Goal: Task Accomplishment & Management: Manage account settings

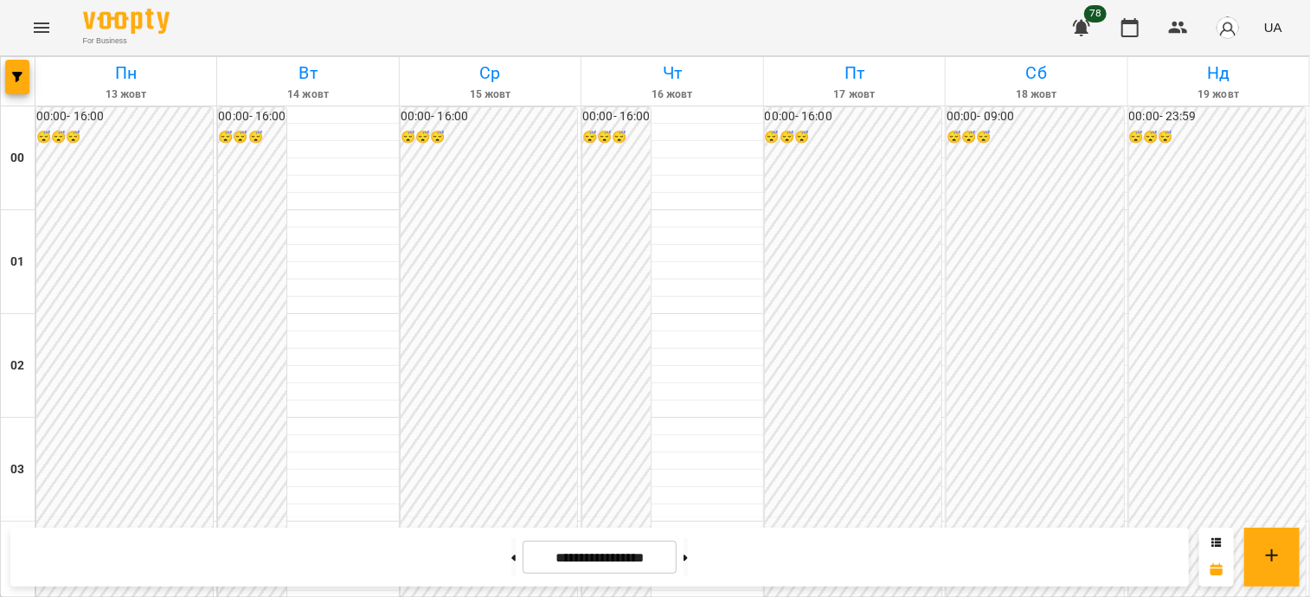
scroll to position [1819, 0]
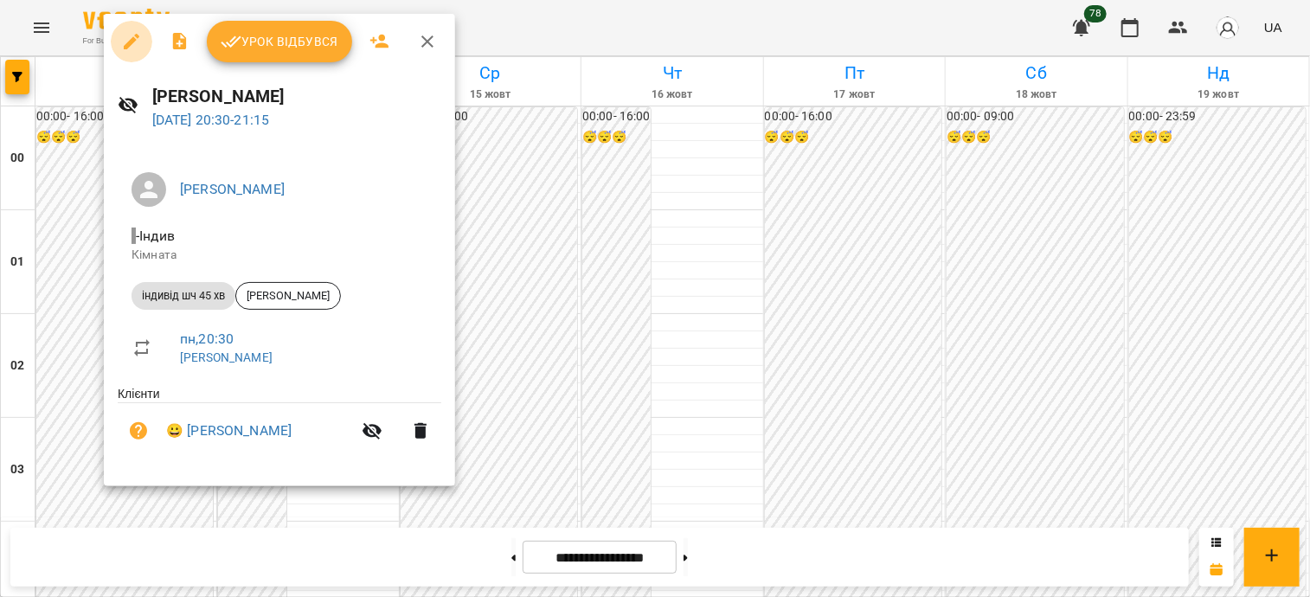
click at [125, 49] on icon "button" at bounding box center [131, 41] width 21 height 21
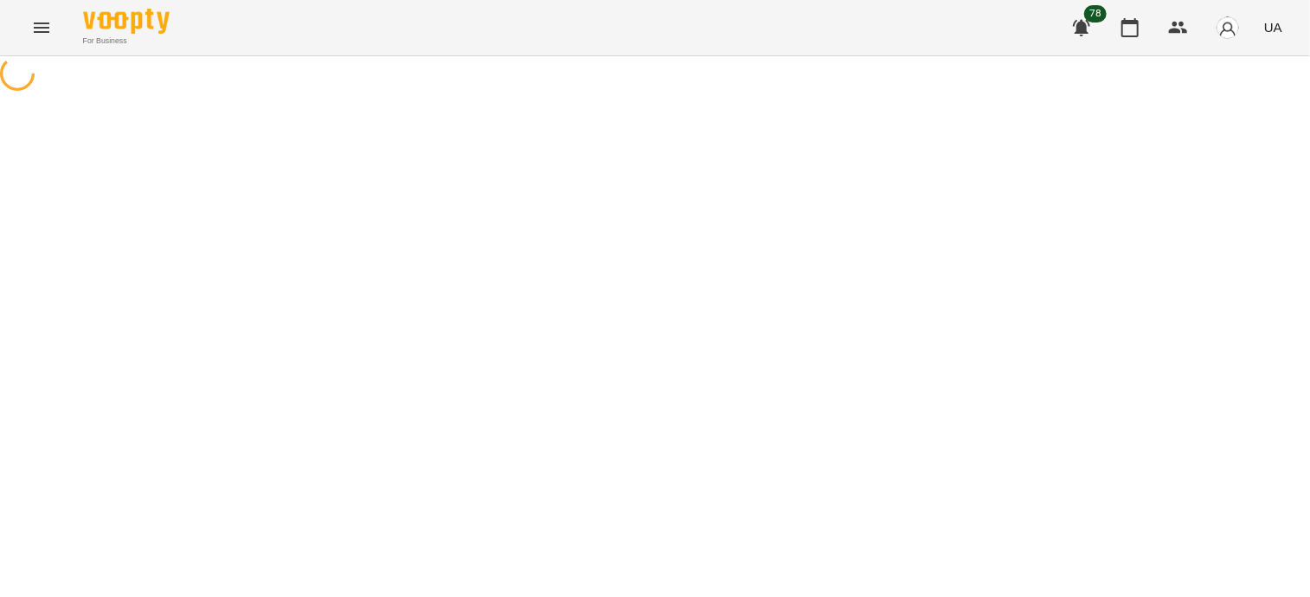
select select "**********"
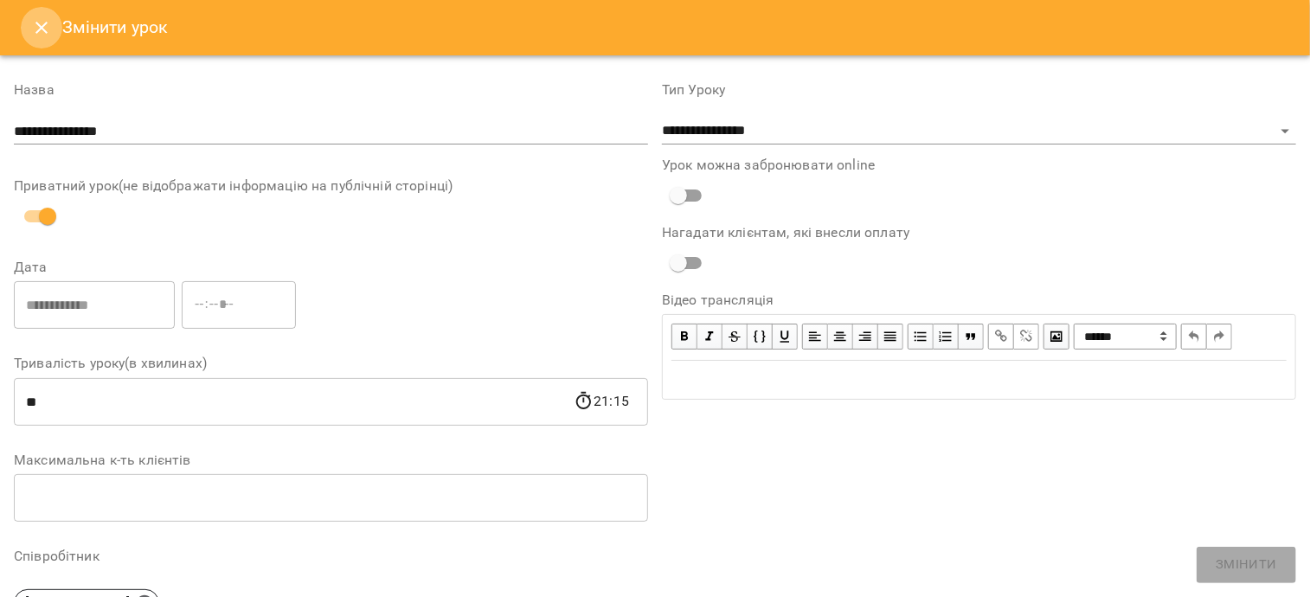
drag, startPoint x: 38, startPoint y: 32, endPoint x: 192, endPoint y: 215, distance: 238.9
click at [38, 32] on icon "Close" at bounding box center [41, 27] width 21 height 21
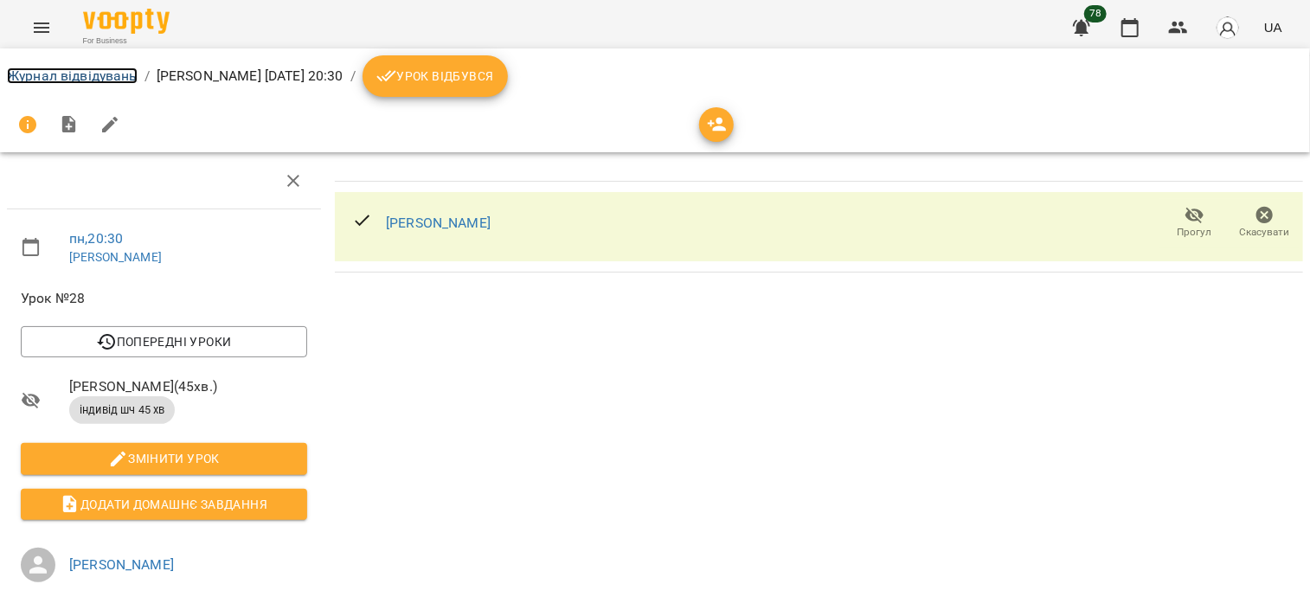
click at [100, 81] on link "Журнал відвідувань" at bounding box center [72, 76] width 131 height 16
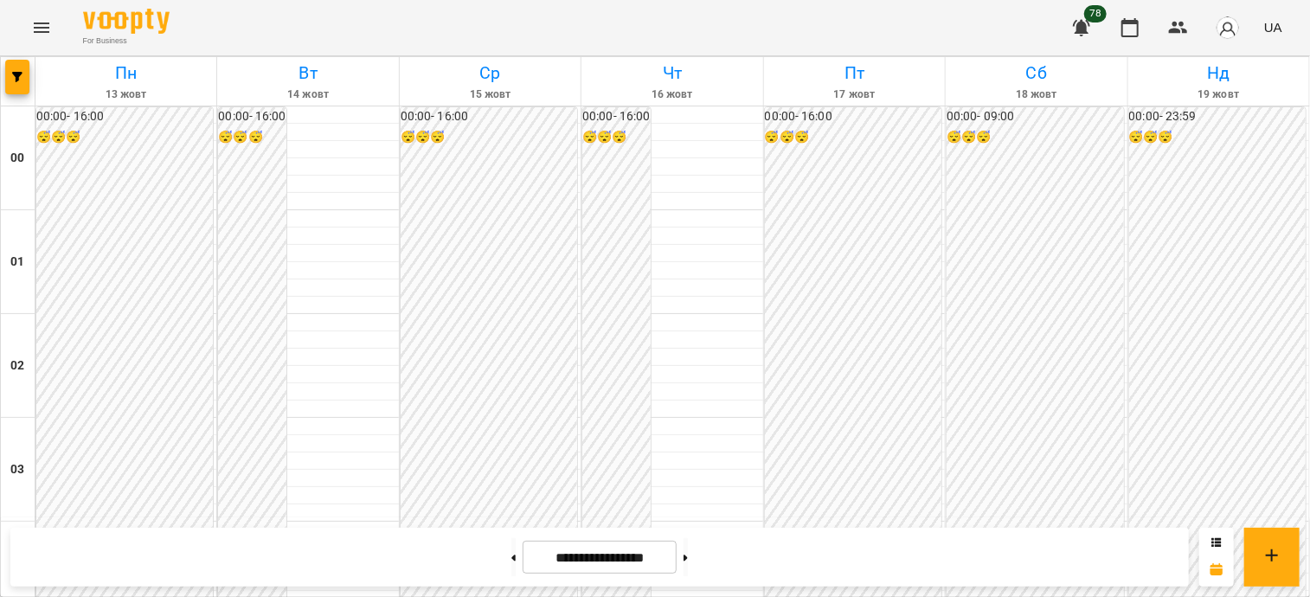
scroll to position [1558, 0]
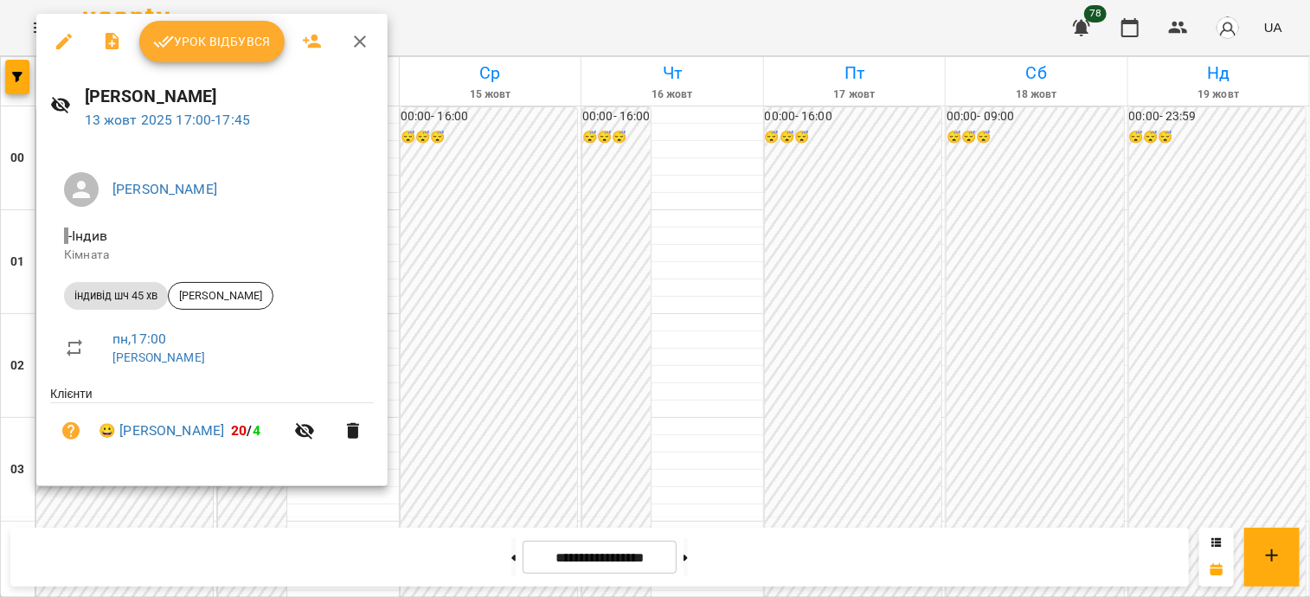
click at [595, 284] on div at bounding box center [655, 298] width 1310 height 597
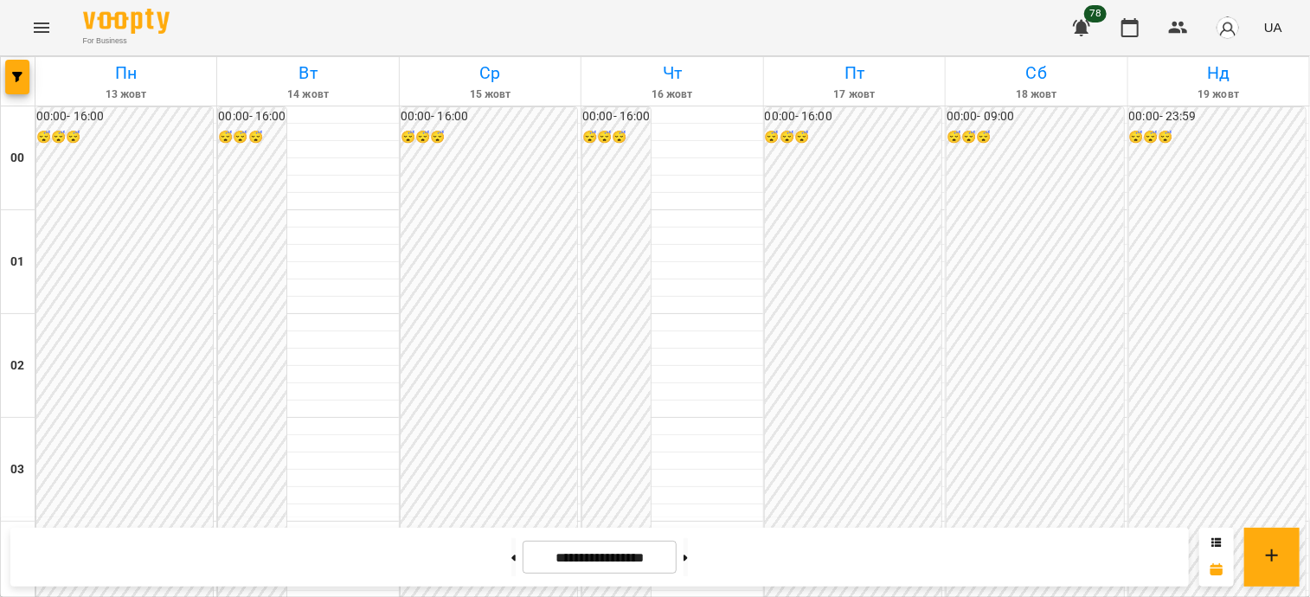
scroll to position [1731, 0]
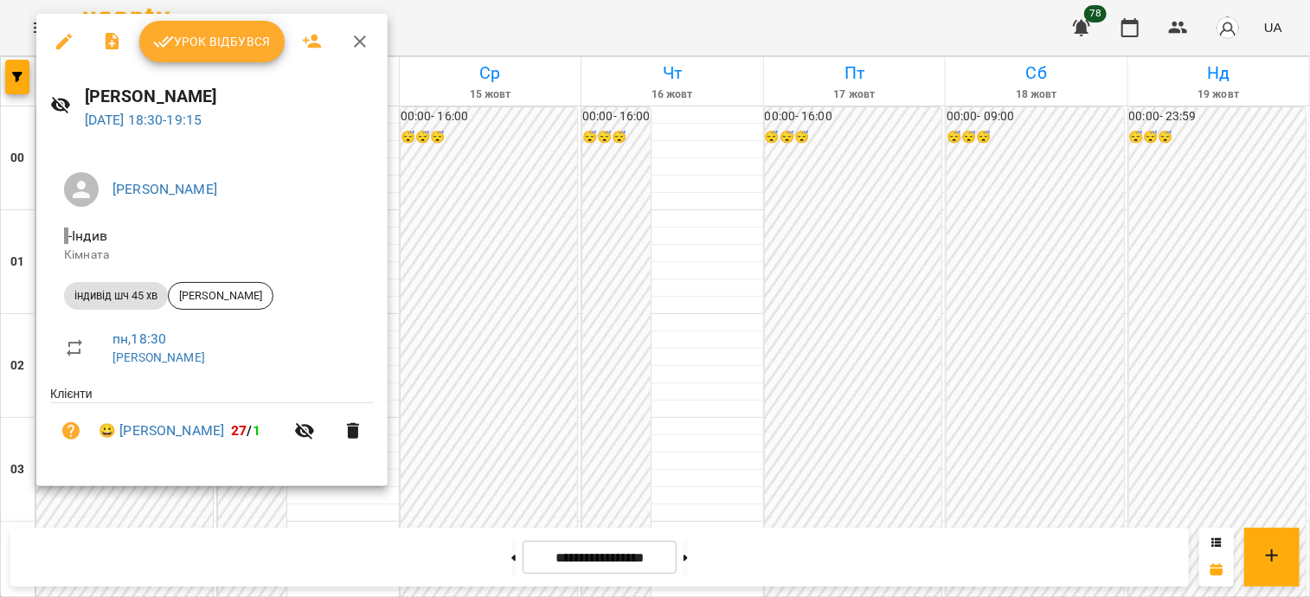
click at [498, 385] on div at bounding box center [655, 298] width 1310 height 597
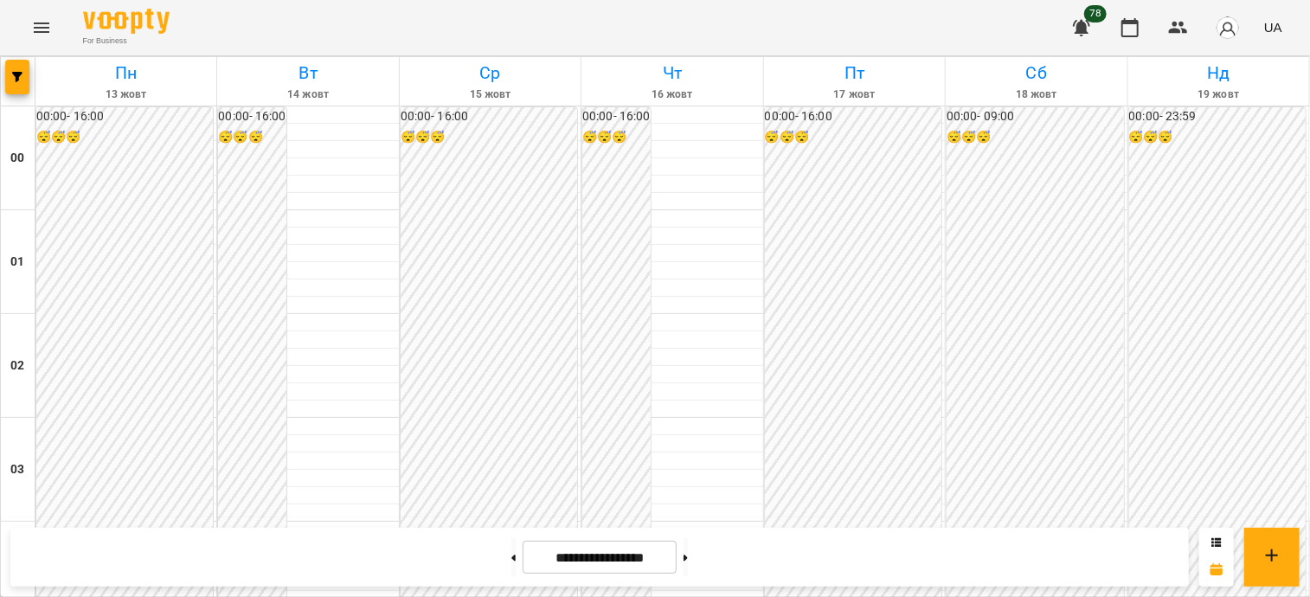
scroll to position [1904, 0]
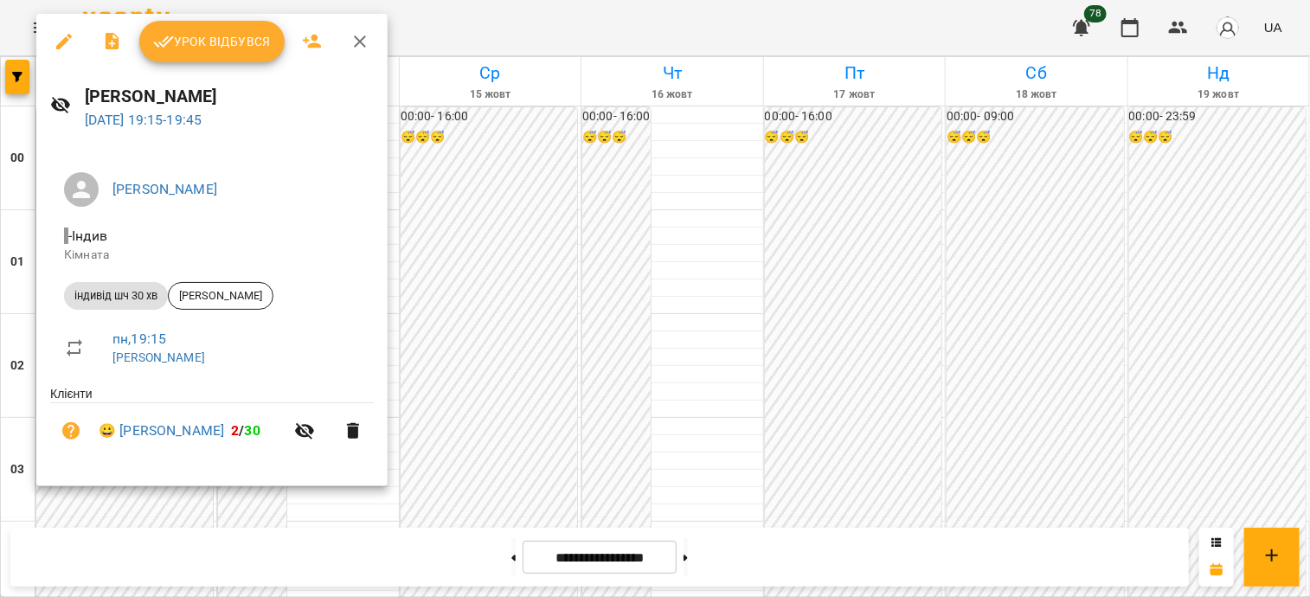
click at [503, 260] on div at bounding box center [655, 298] width 1310 height 597
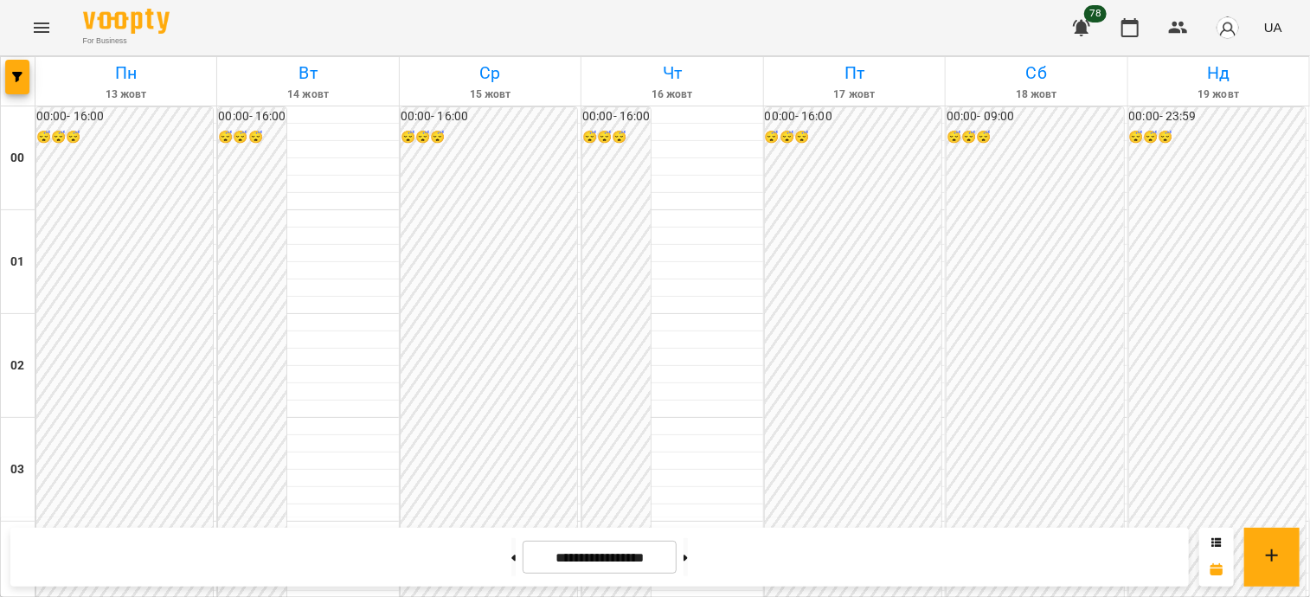
scroll to position [1990, 0]
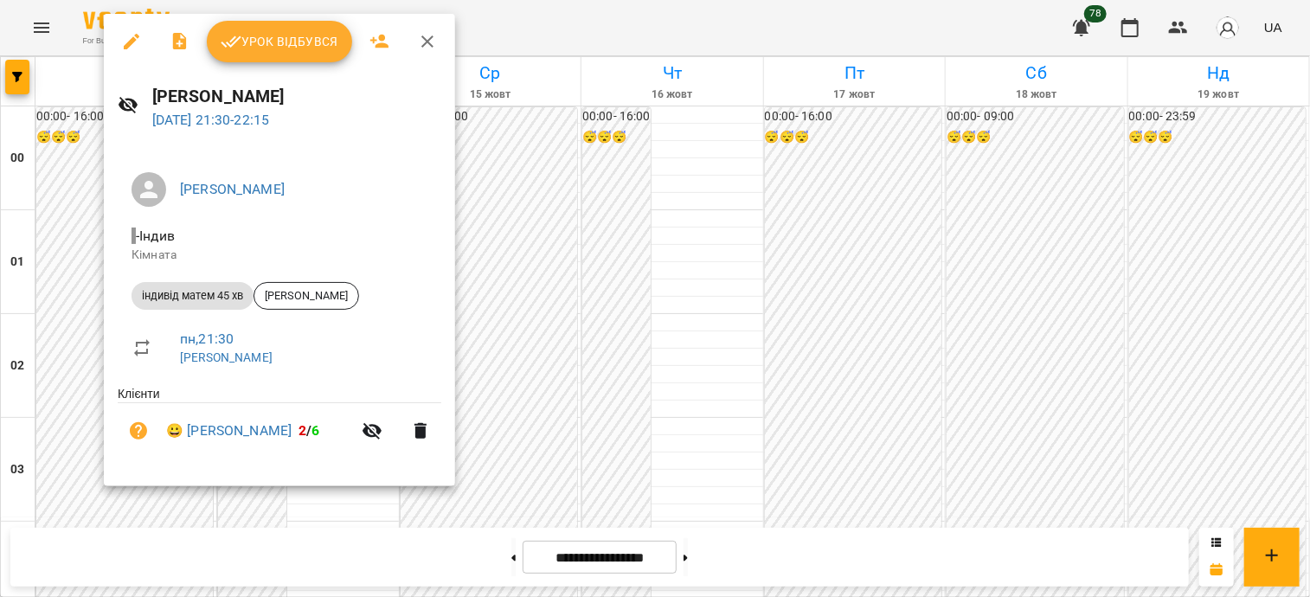
click at [547, 453] on div at bounding box center [655, 298] width 1310 height 597
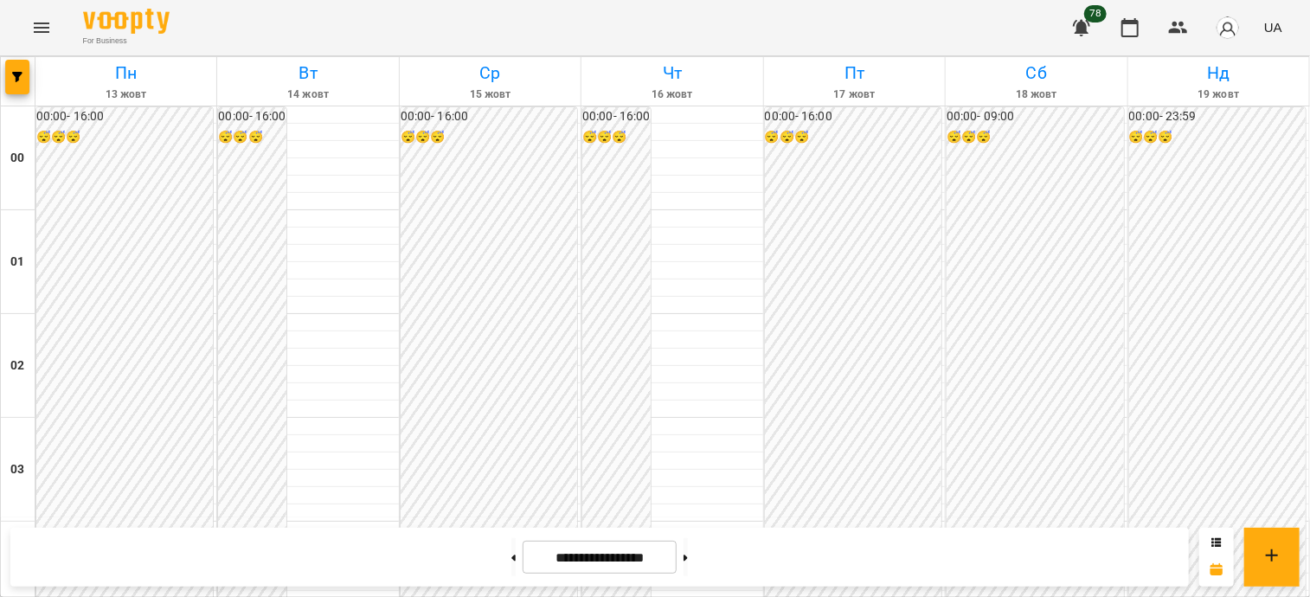
scroll to position [1817, 0]
